Goal: Navigation & Orientation: Find specific page/section

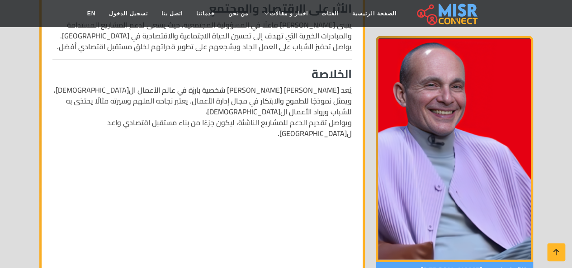
scroll to position [935, 0]
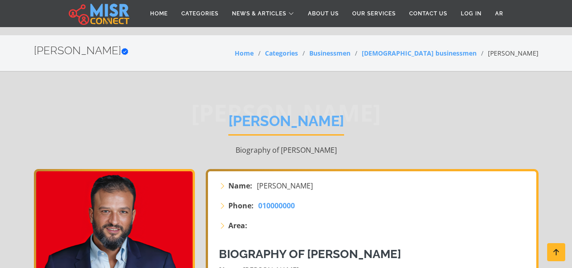
scroll to position [517, 0]
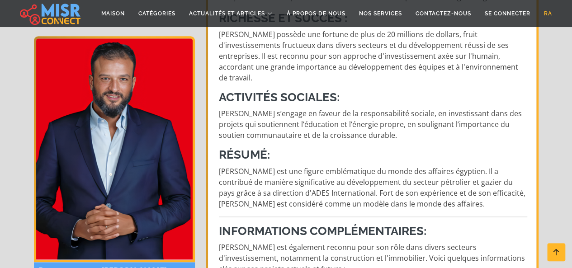
click at [551, 11] on font "RA" at bounding box center [548, 13] width 8 height 6
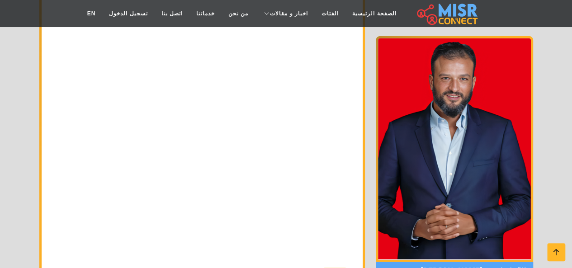
scroll to position [1119, 0]
